Goal: Browse casually

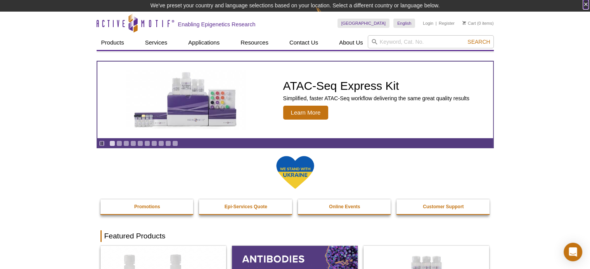
click at [583, 3] on button "×" at bounding box center [585, 4] width 5 height 9
